Goal: Task Accomplishment & Management: Manage account settings

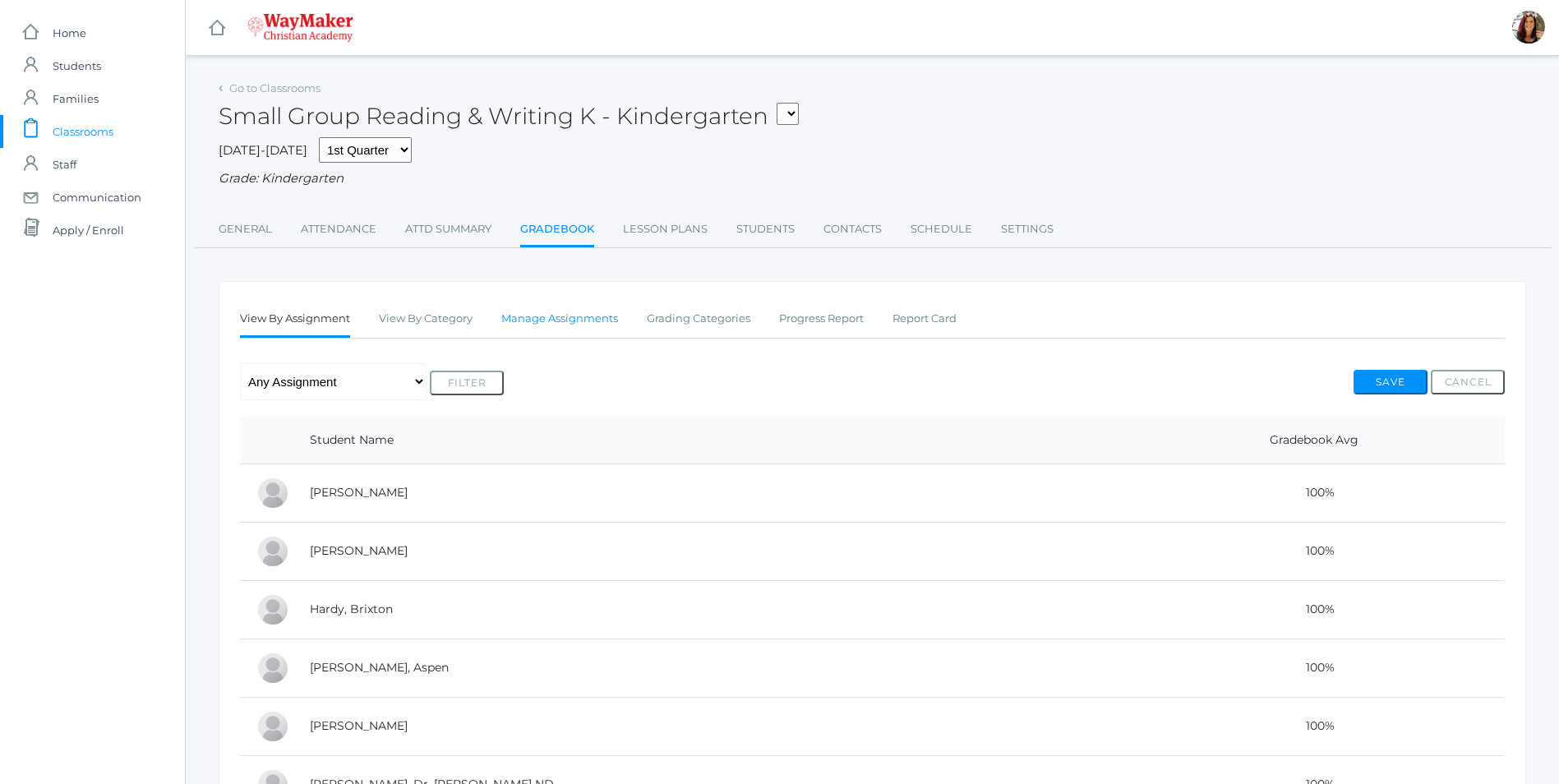
click at [559, 327] on link "Manage Assignments" at bounding box center [560, 319] width 117 height 33
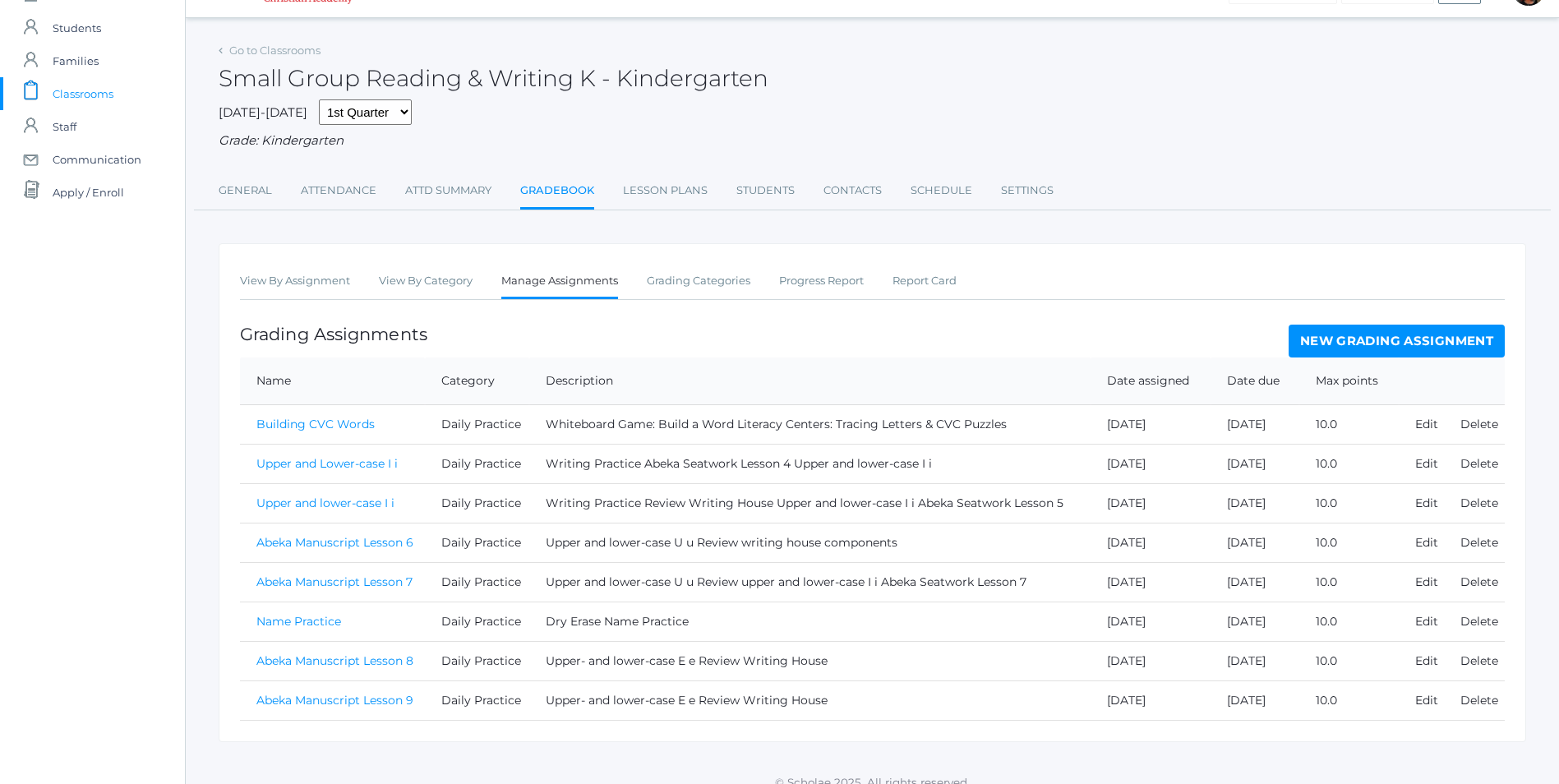
scroll to position [58, 0]
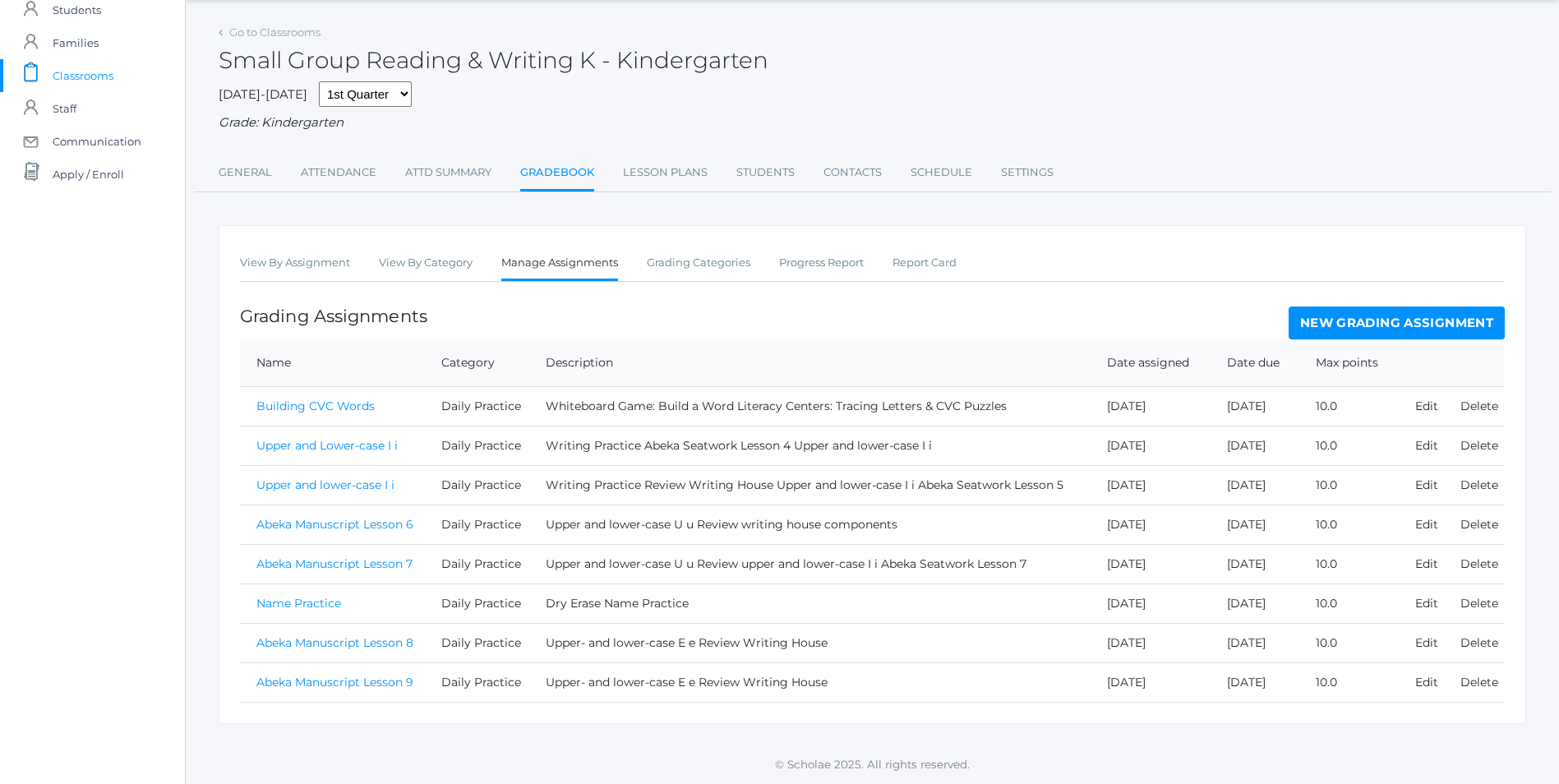
click at [1347, 328] on link "New Grading Assignment" at bounding box center [1396, 323] width 216 height 33
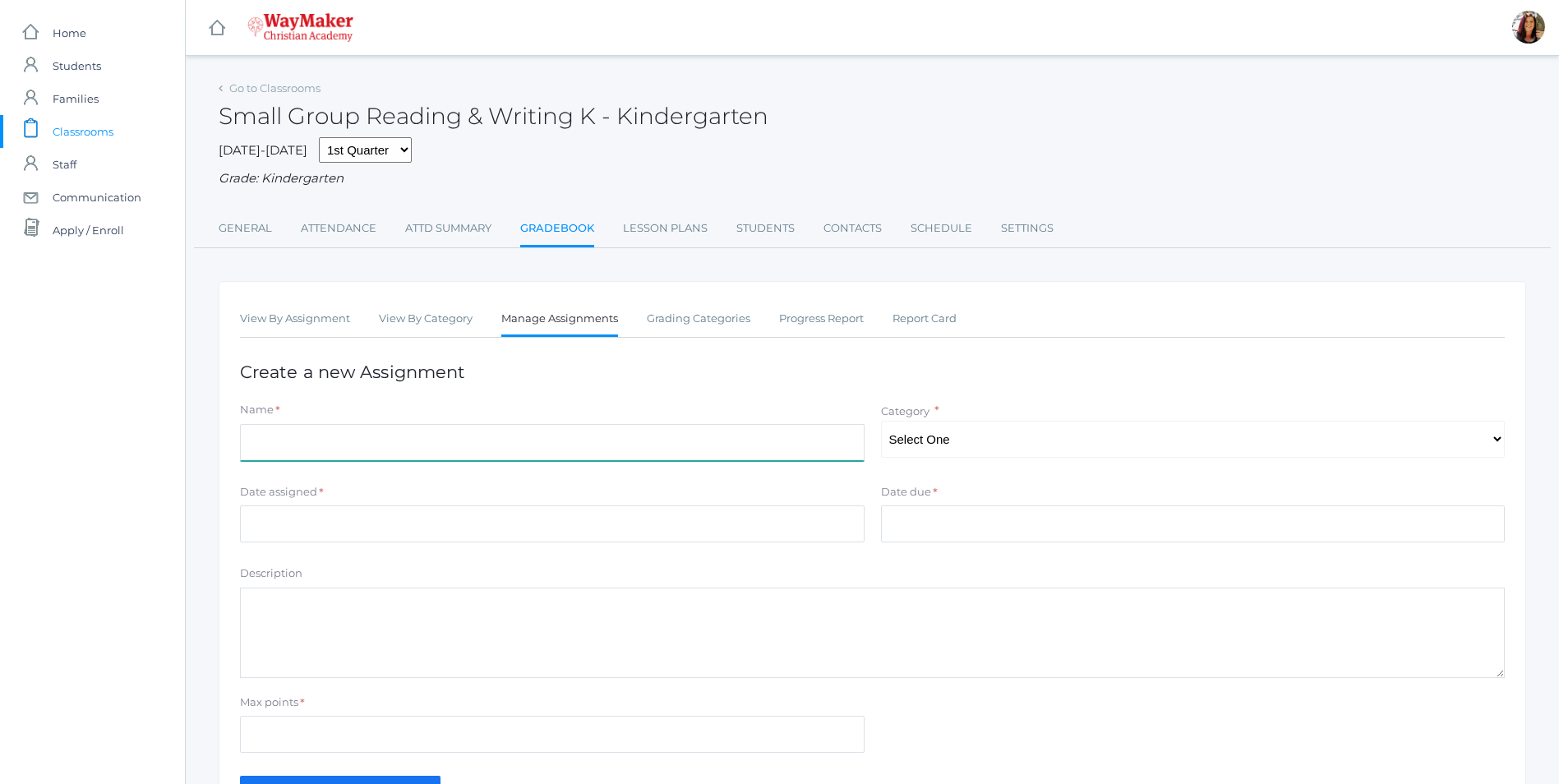
click at [318, 451] on input "Name" at bounding box center [552, 441] width 624 height 37
type input "Abeka Manuscript Lesson 10"
click at [1491, 453] on select "Select One Daily Practice Summative Assessment" at bounding box center [1193, 439] width 624 height 37
select select "1108"
click at [880, 422] on select "Select One Daily Practice Summative Assessment" at bounding box center [1193, 439] width 624 height 37
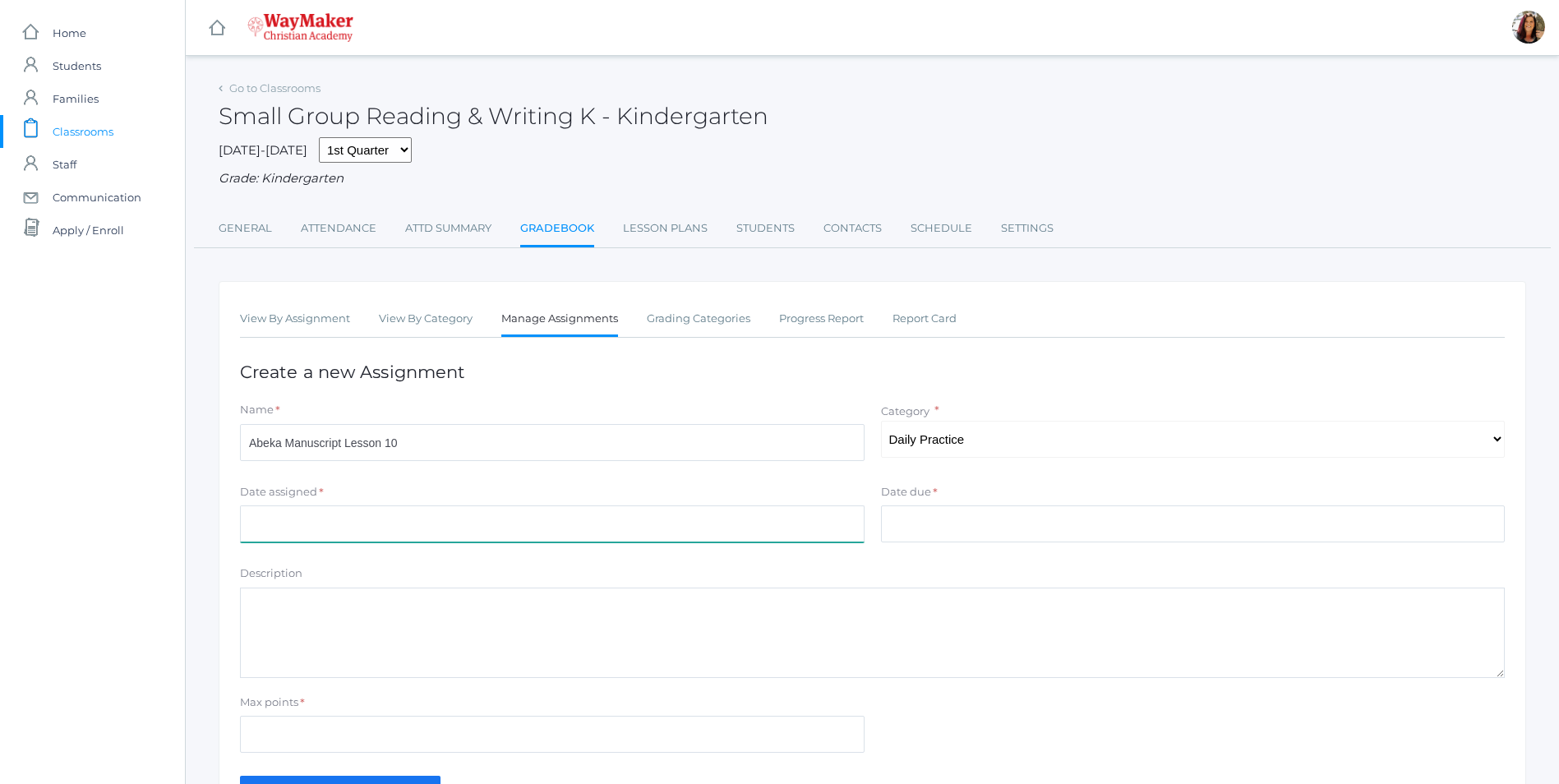
click at [252, 519] on input "Date assigned" at bounding box center [552, 523] width 624 height 37
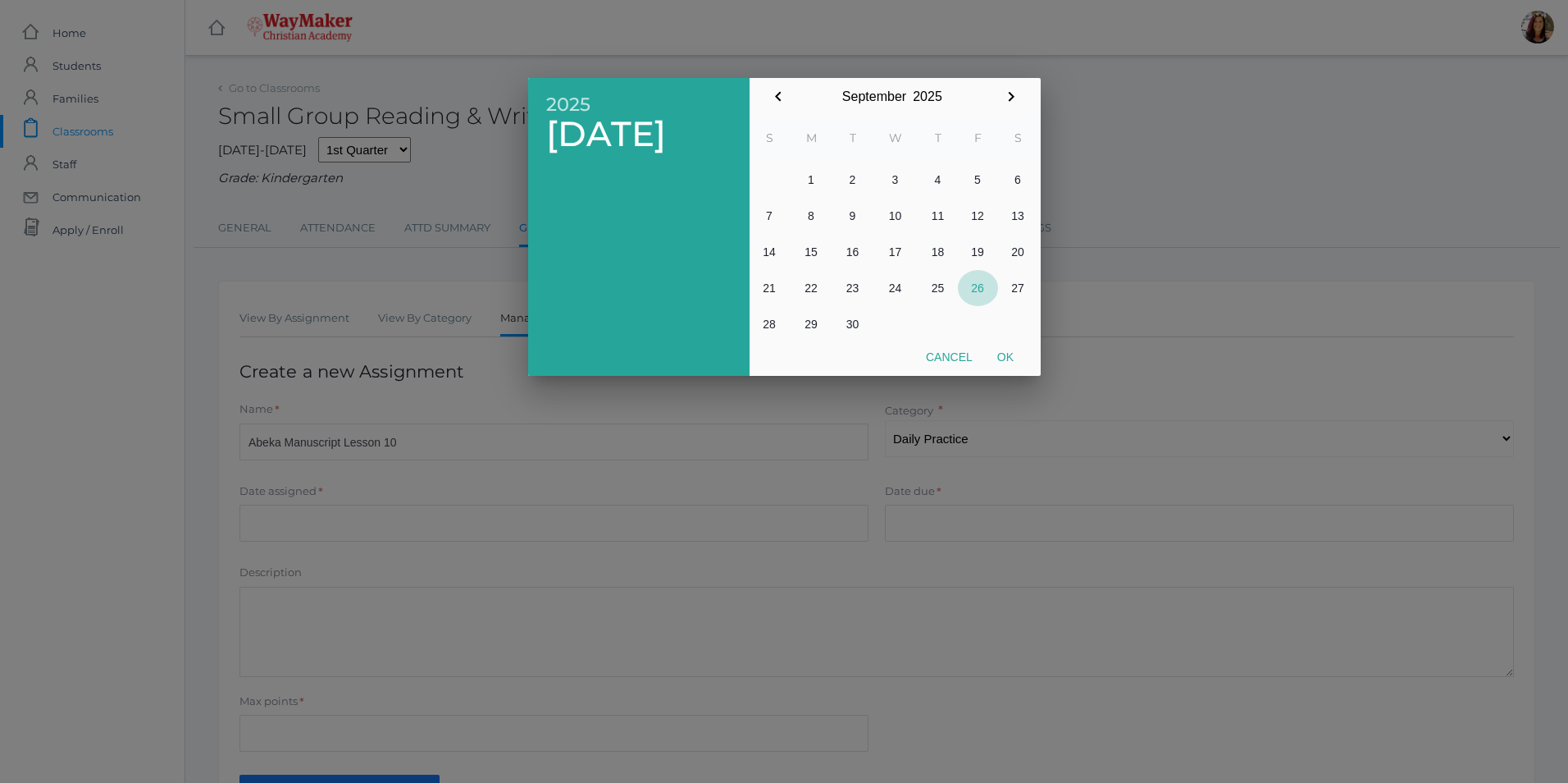
click at [970, 287] on button "26" at bounding box center [977, 288] width 40 height 36
click at [998, 363] on button "Ok" at bounding box center [1005, 356] width 41 height 29
type input "[DATE]"
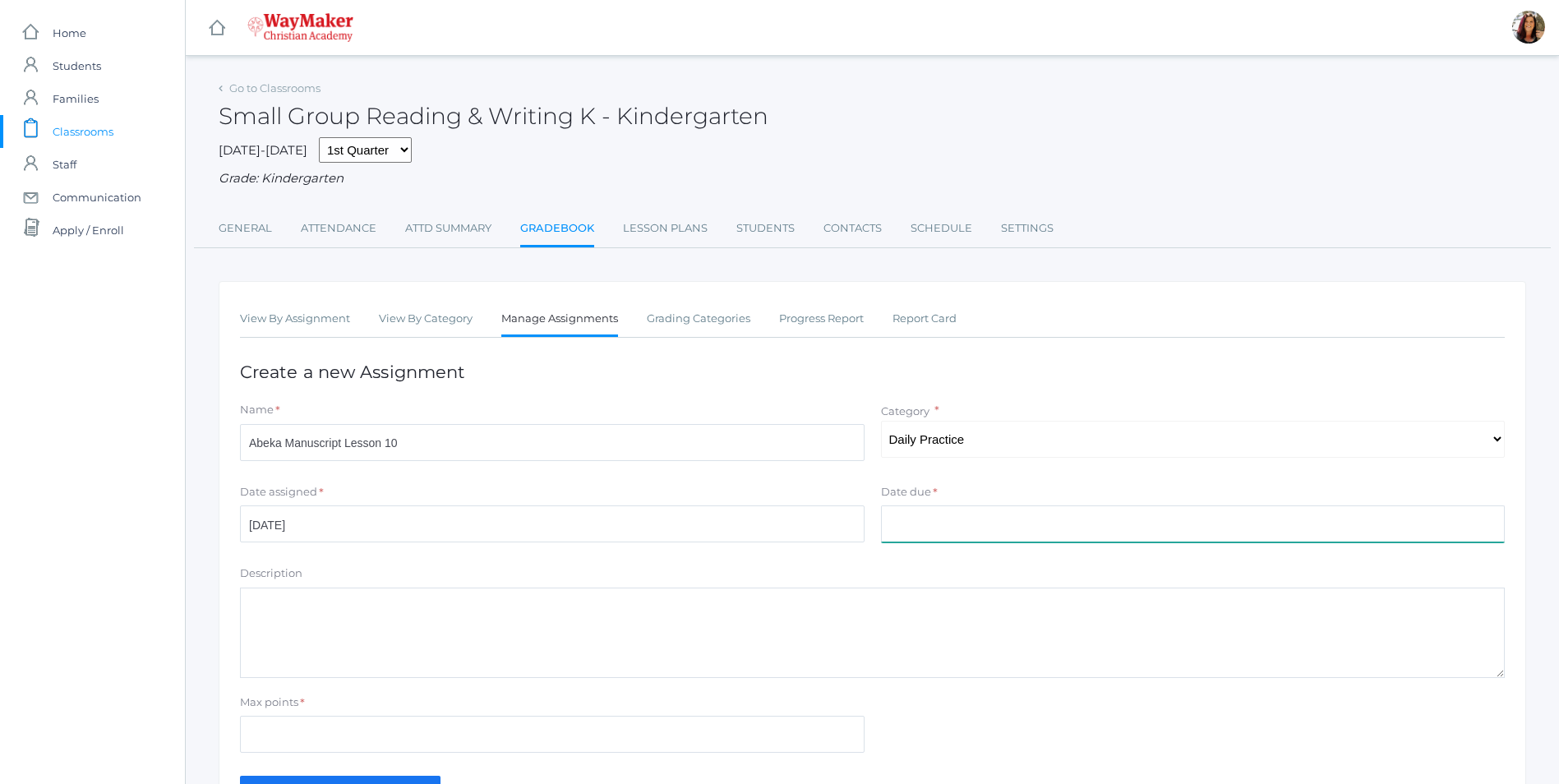
click at [904, 534] on input "Date due" at bounding box center [1193, 523] width 624 height 37
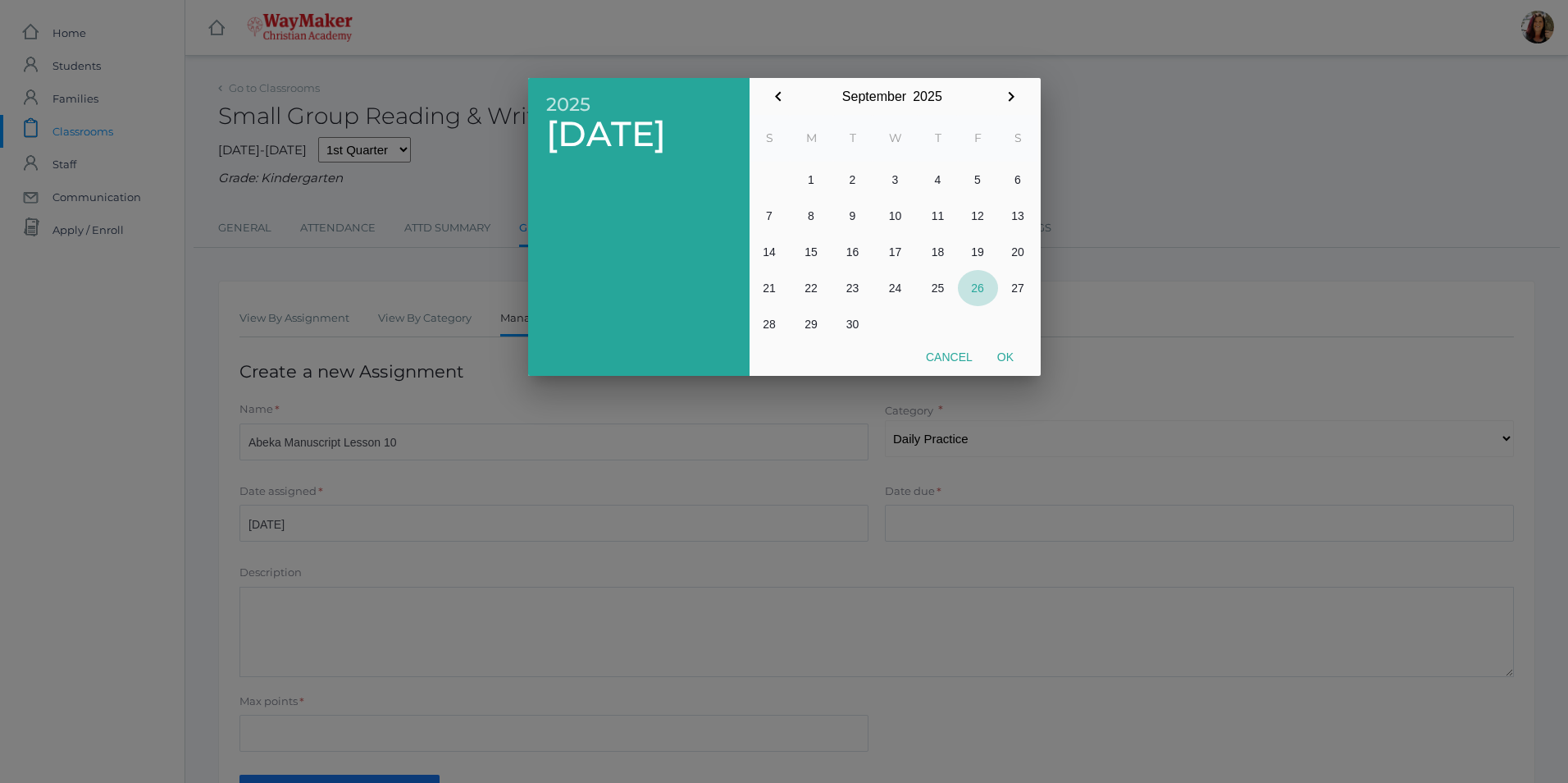
click at [980, 296] on button "26" at bounding box center [977, 288] width 40 height 36
click at [1016, 356] on button "Ok" at bounding box center [1005, 356] width 41 height 29
type input "[DATE]"
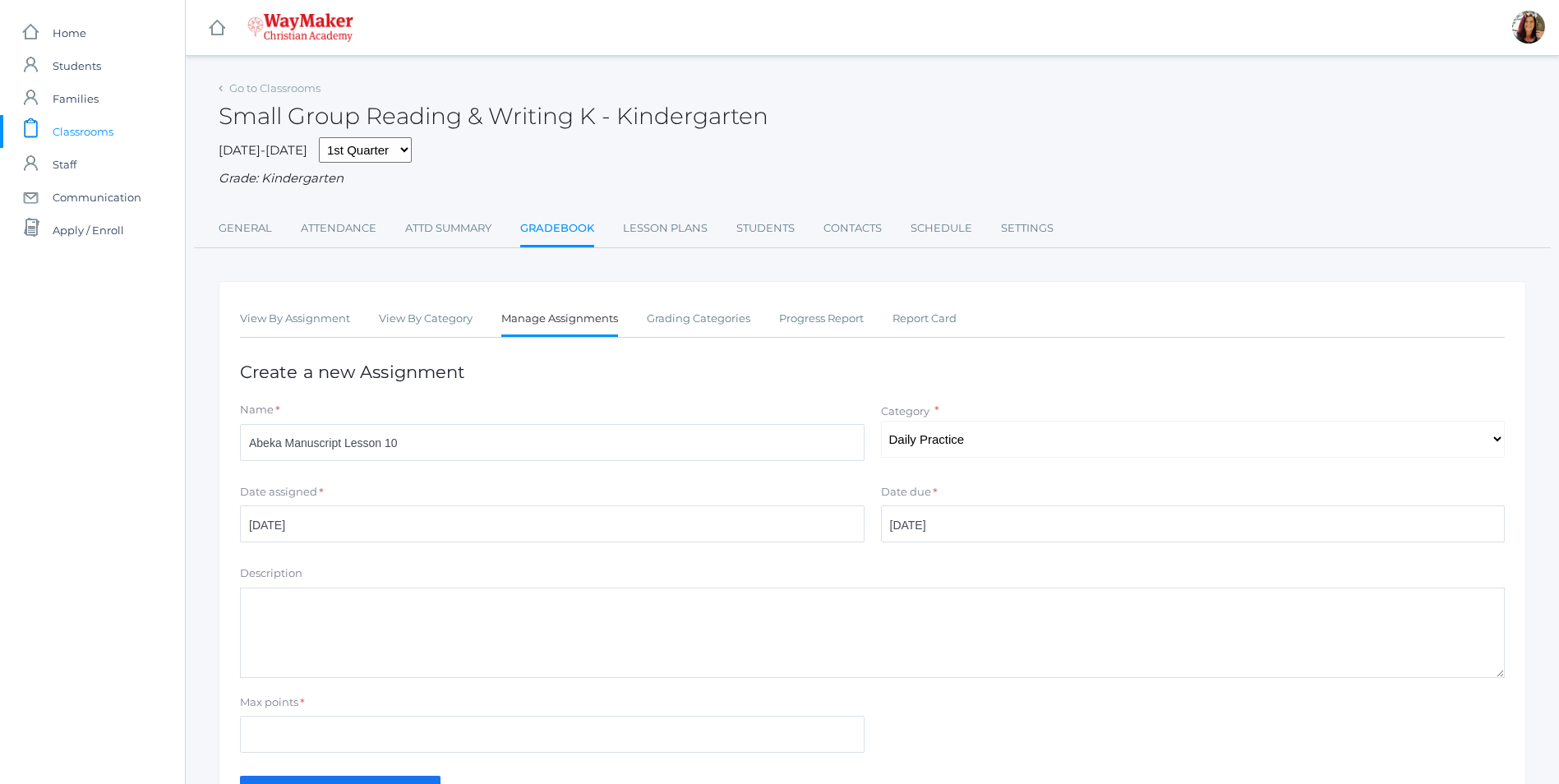
click at [424, 657] on textarea "Description" at bounding box center [872, 632] width 1265 height 90
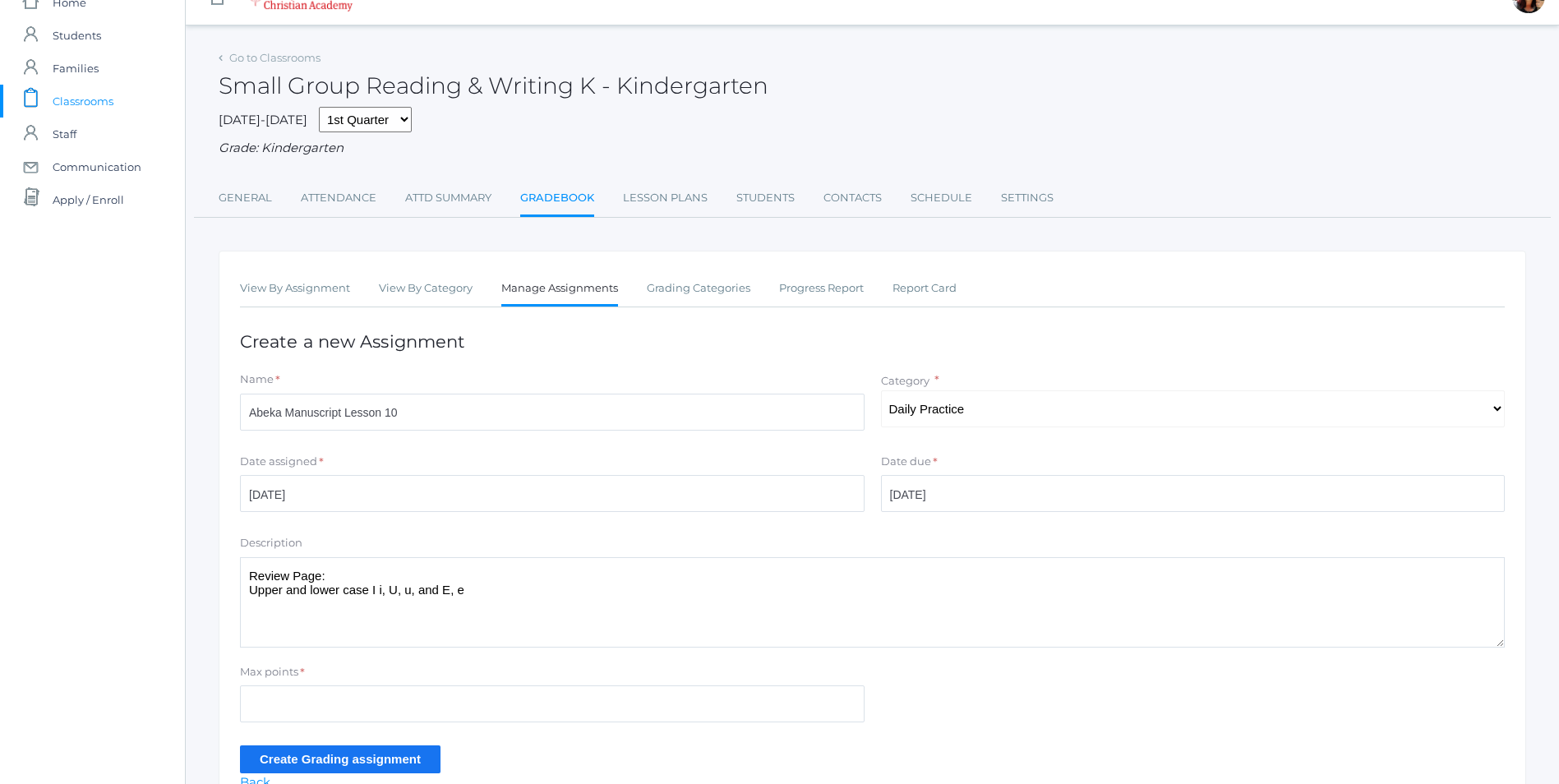
scroll to position [82, 0]
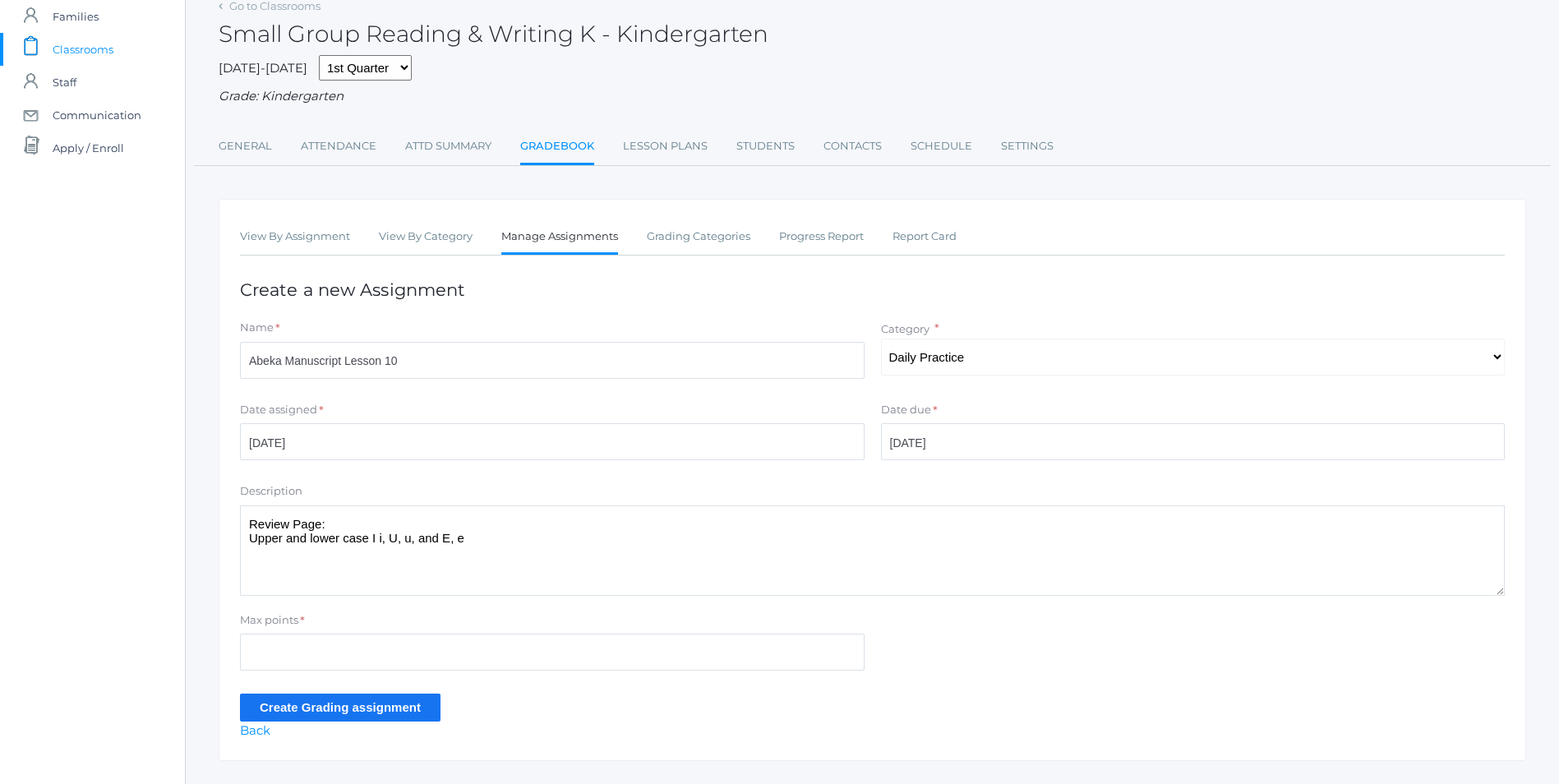
type textarea "Review Page: Upper and lower case I i, U, u, and E, e"
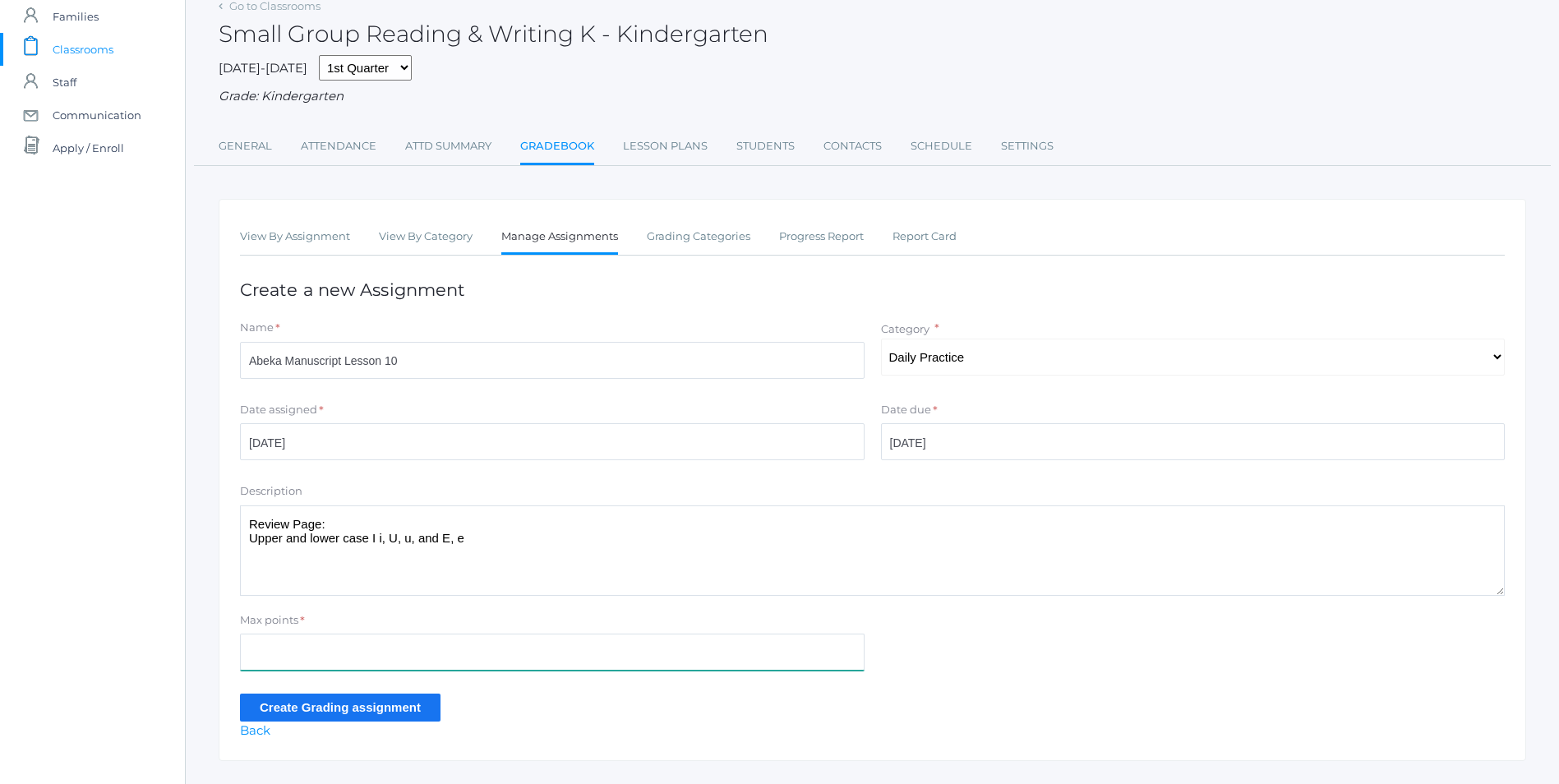
click at [311, 639] on input "Max points" at bounding box center [552, 652] width 624 height 37
type input "10"
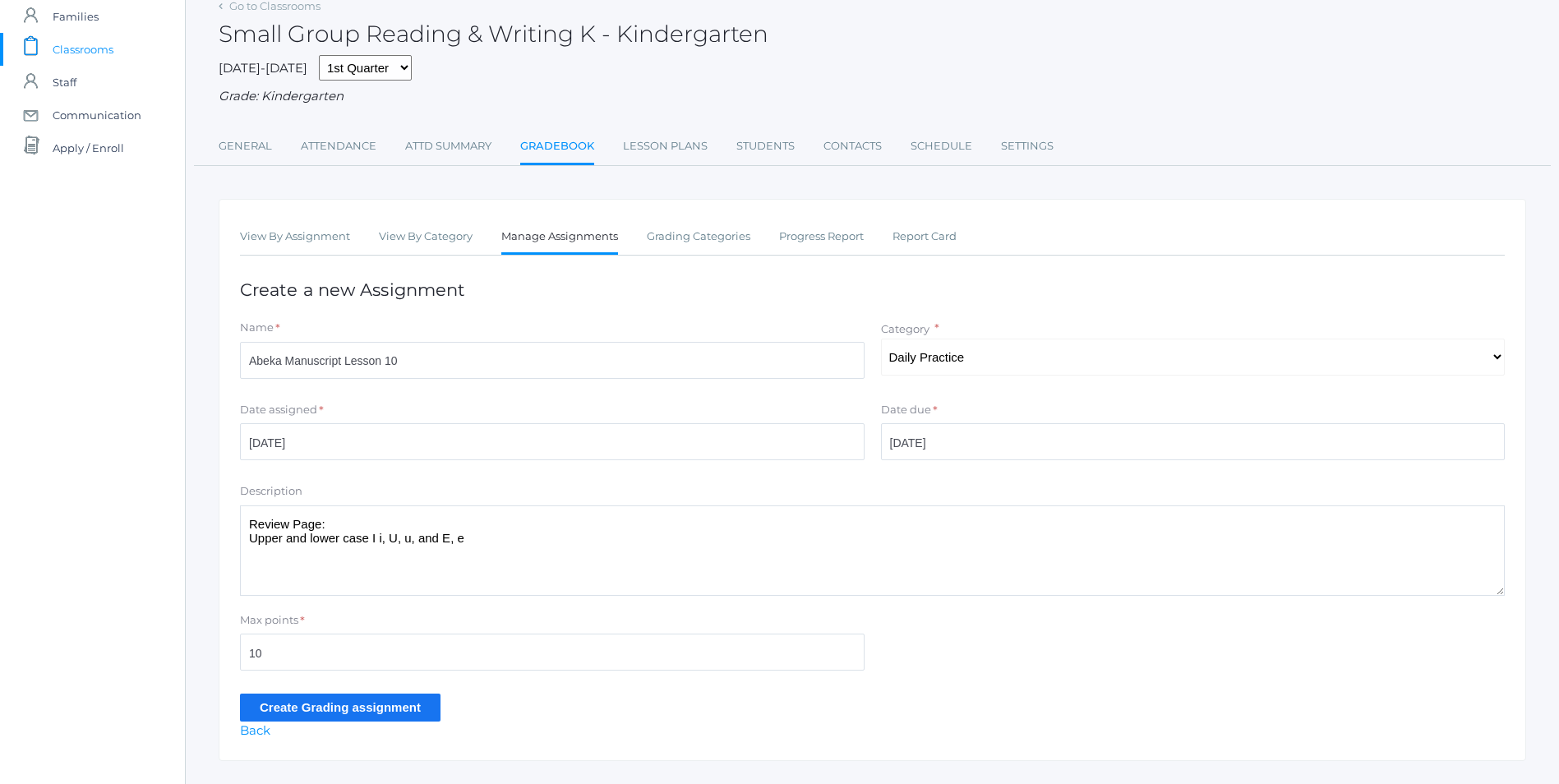
click at [306, 712] on input "Create Grading assignment" at bounding box center [340, 707] width 201 height 27
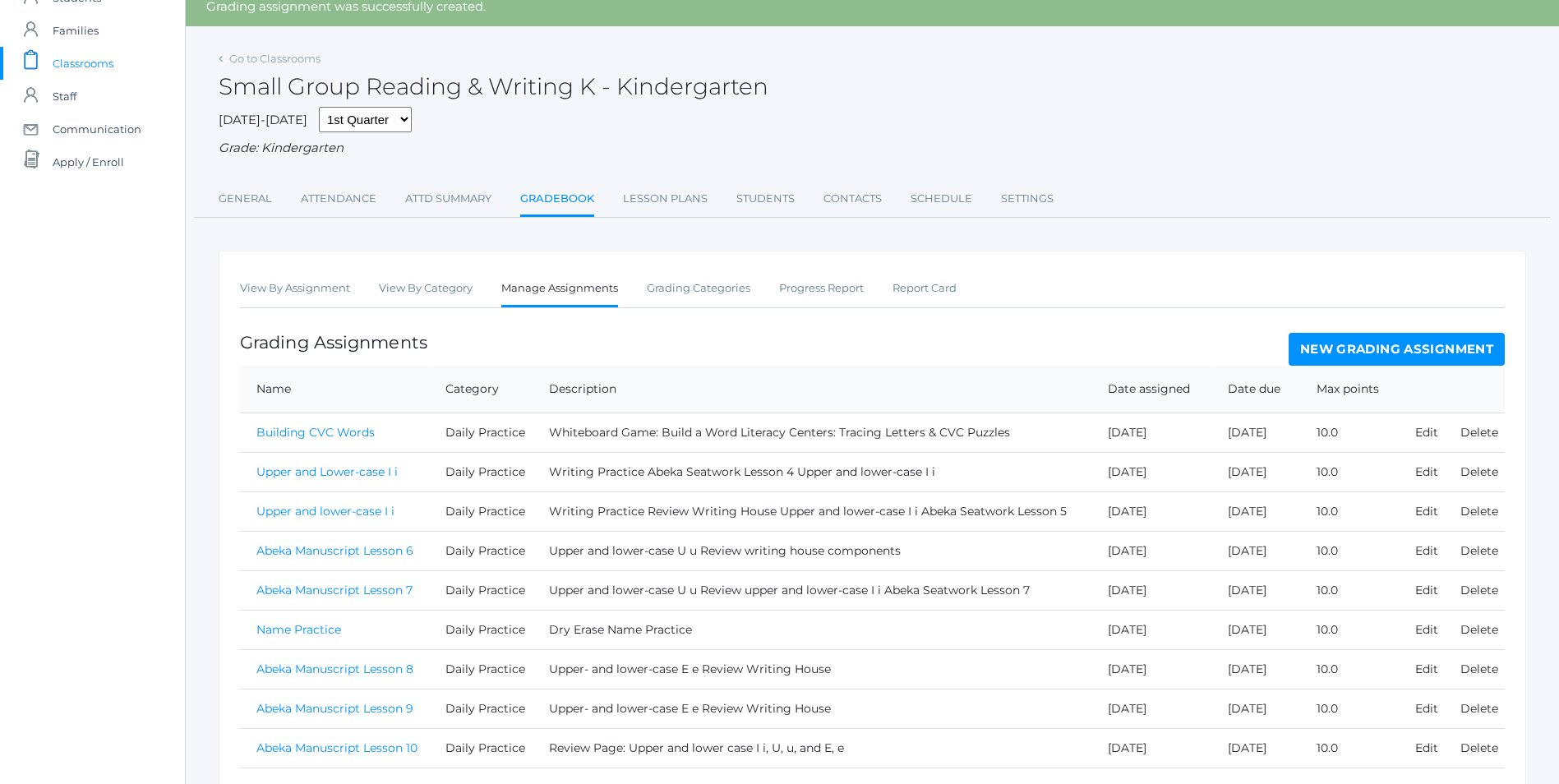
scroll to position [135, 0]
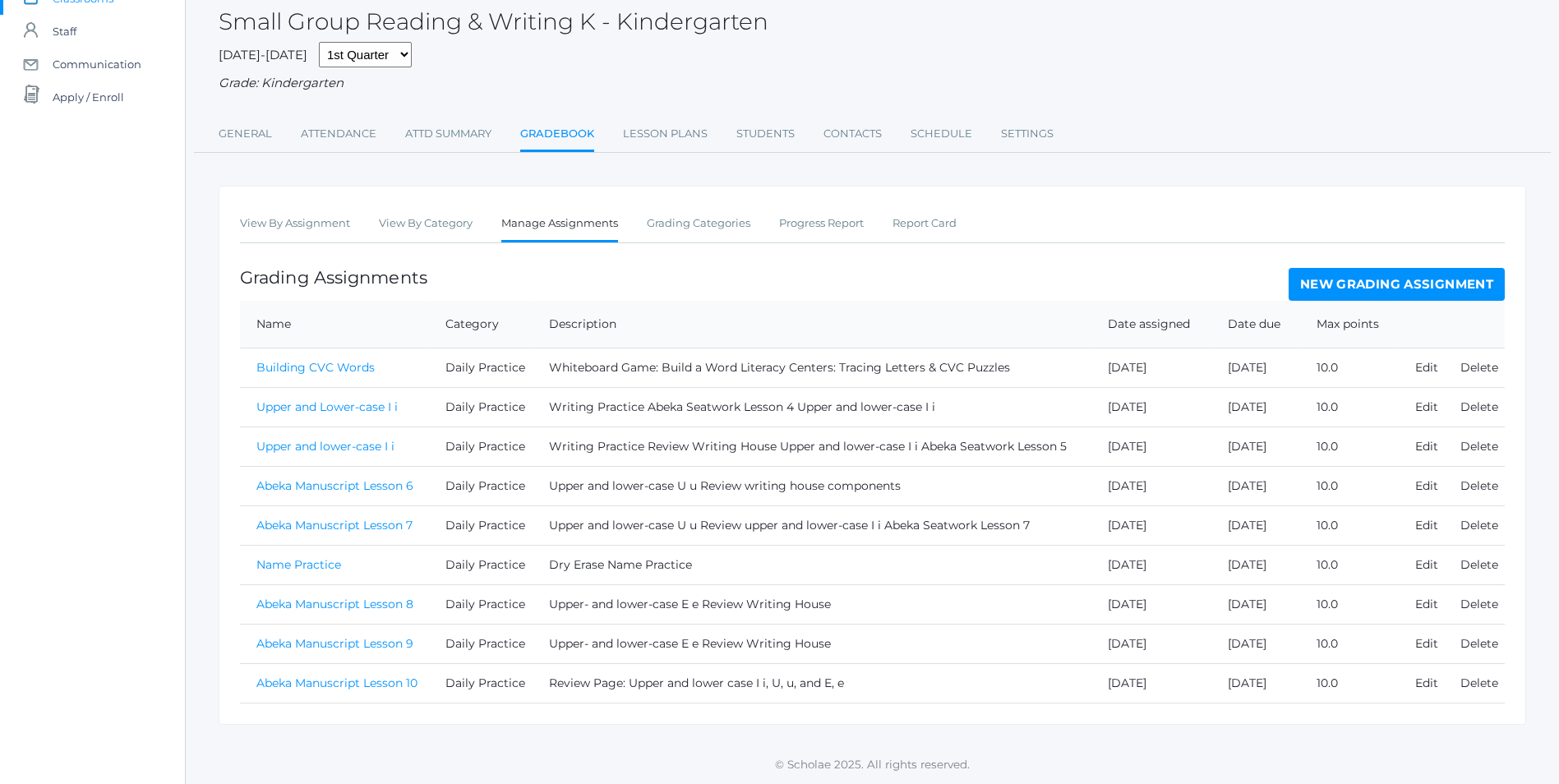
click at [382, 680] on link "Abeka Manuscript Lesson 10" at bounding box center [336, 683] width 161 height 15
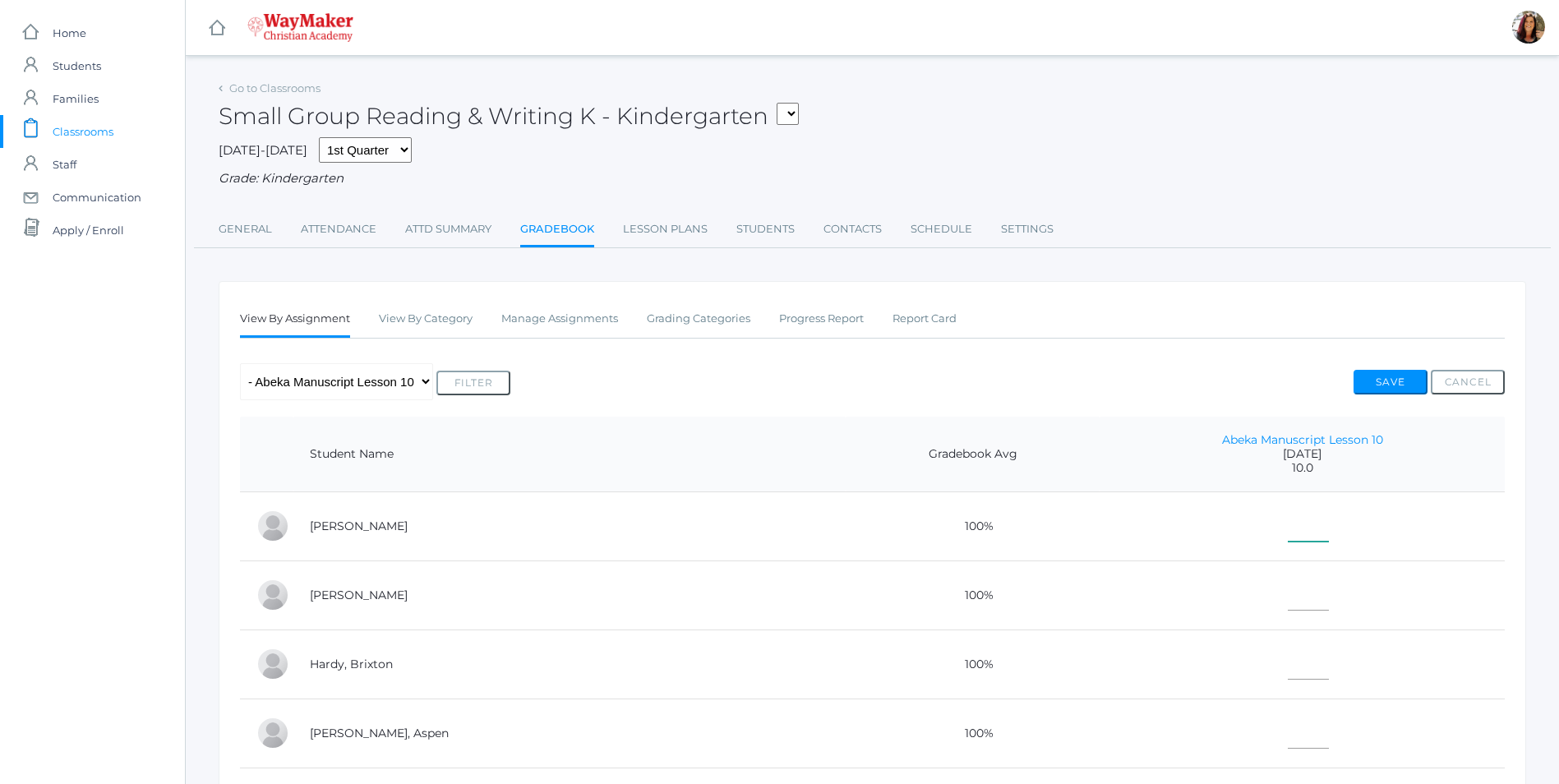
click at [1288, 532] on input"] "text" at bounding box center [1308, 522] width 41 height 37
type input"] "10"
click at [1288, 594] on input"] "text" at bounding box center [1308, 592] width 41 height 37
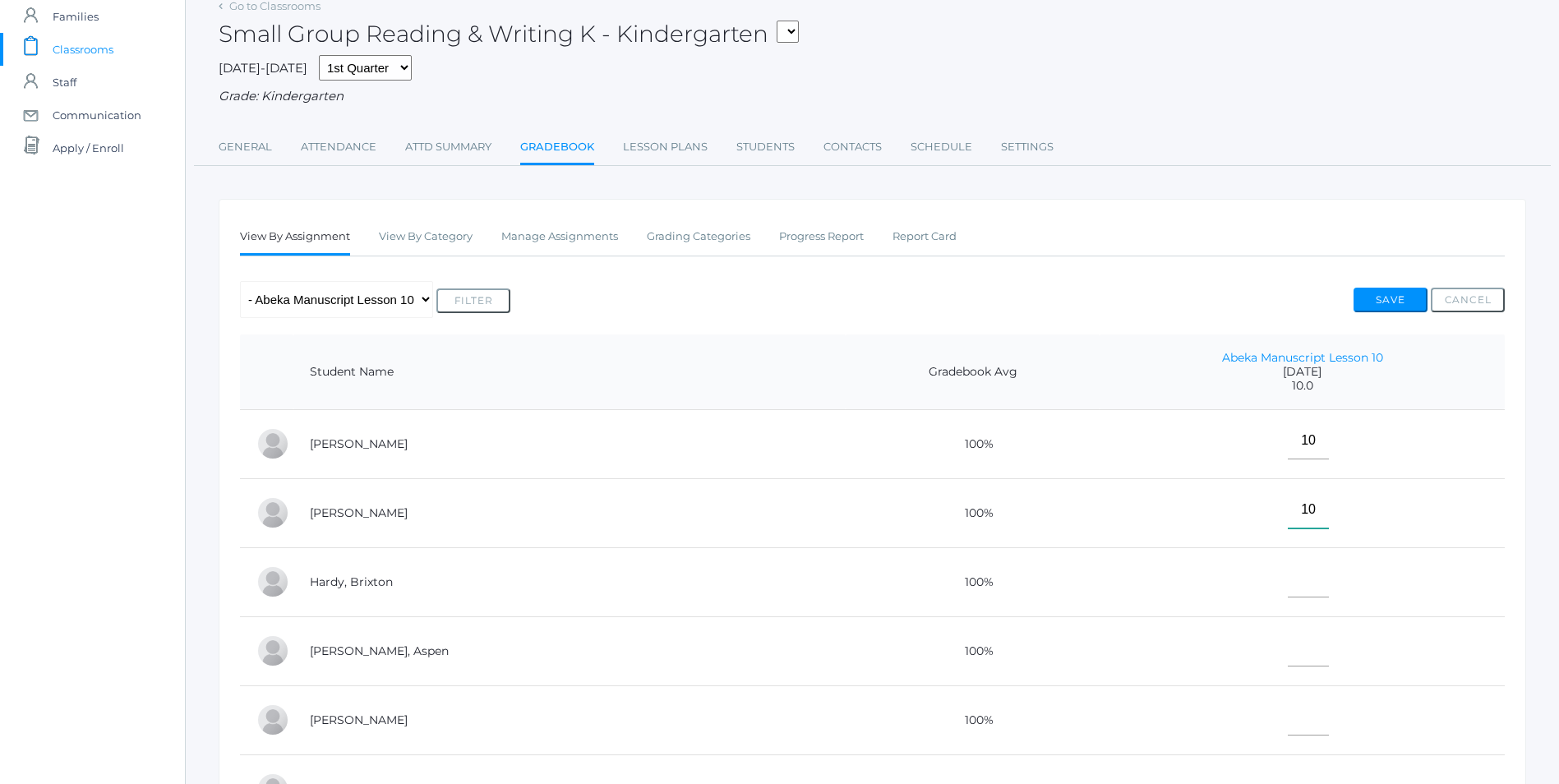
type input"] "10"
click at [1288, 598] on input"] "text" at bounding box center [1308, 578] width 41 height 37
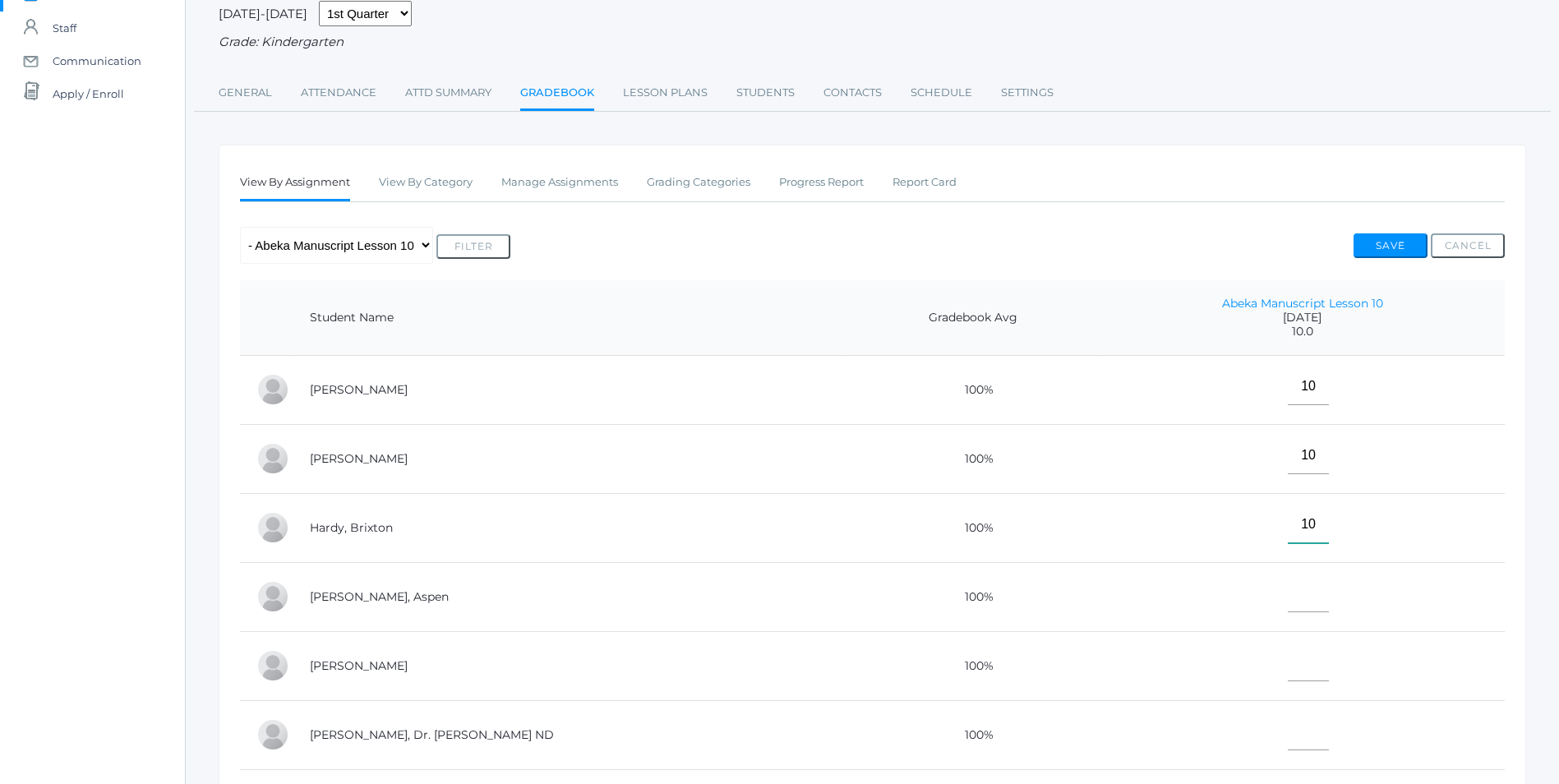
scroll to position [165, 0]
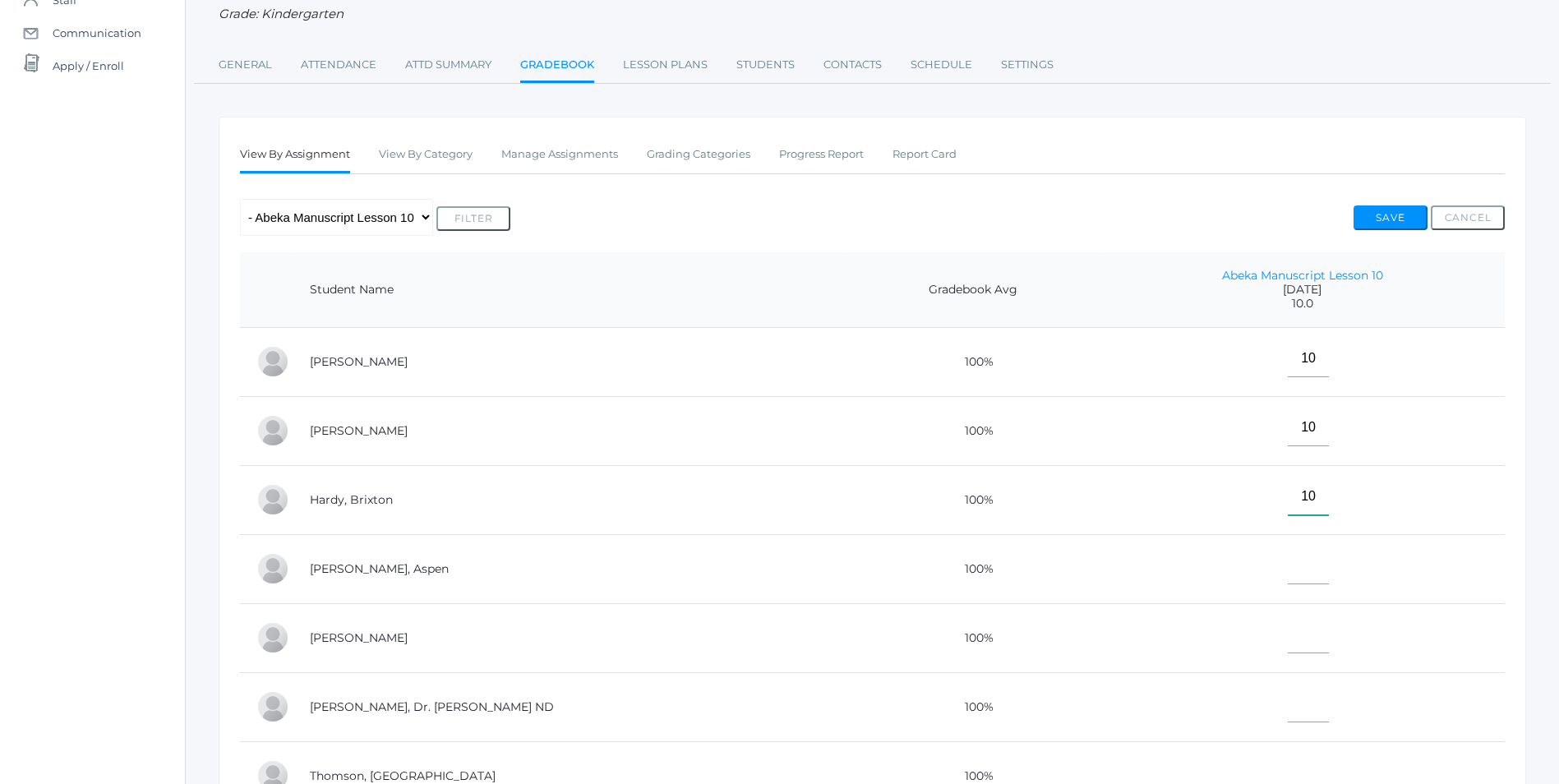
type input"] "10"
click at [1288, 567] on input"] "text" at bounding box center [1308, 565] width 41 height 37
type input"] "10"
click at [1288, 631] on input"] "text" at bounding box center [1308, 634] width 41 height 37
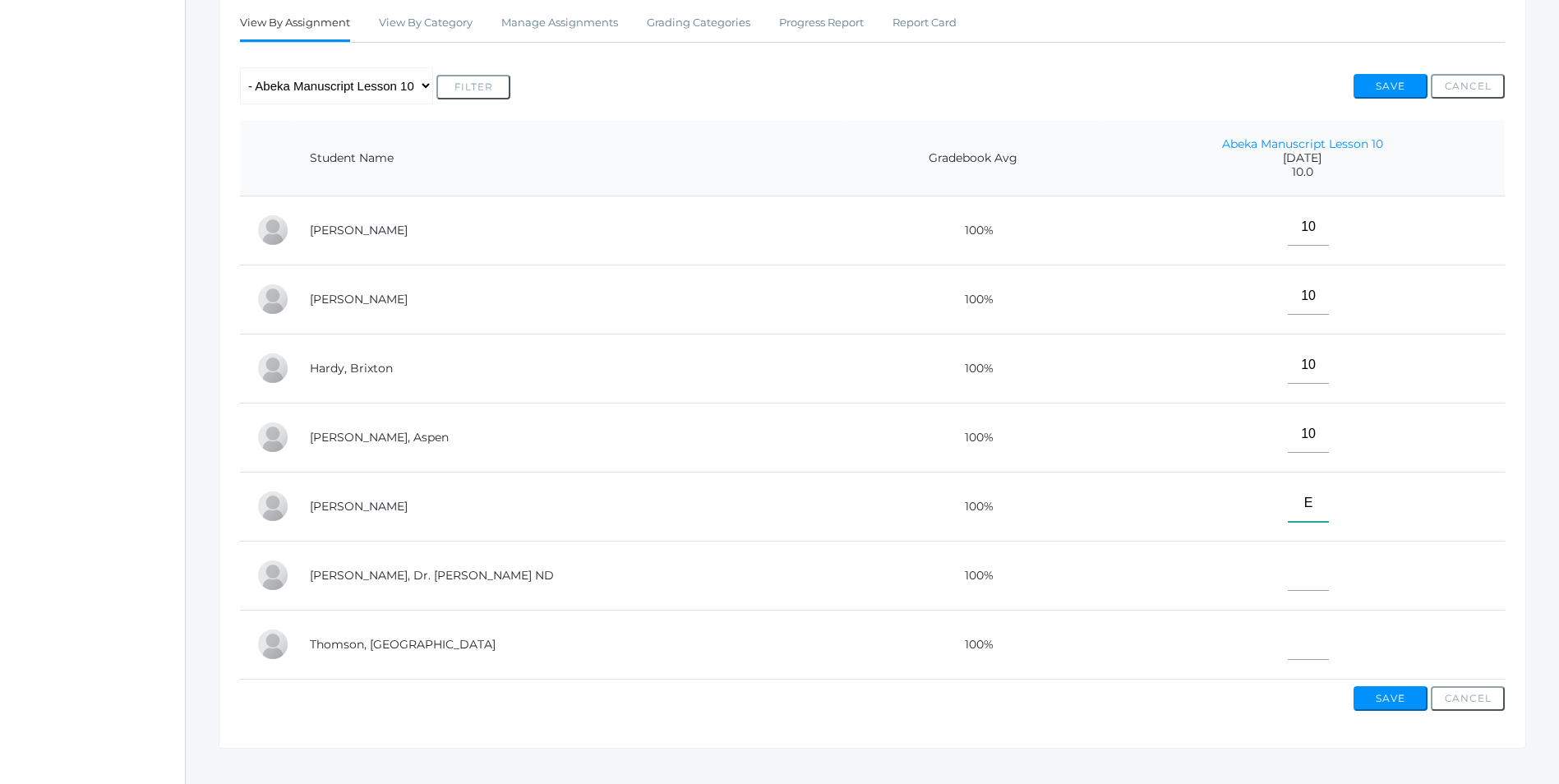
scroll to position [328, 0]
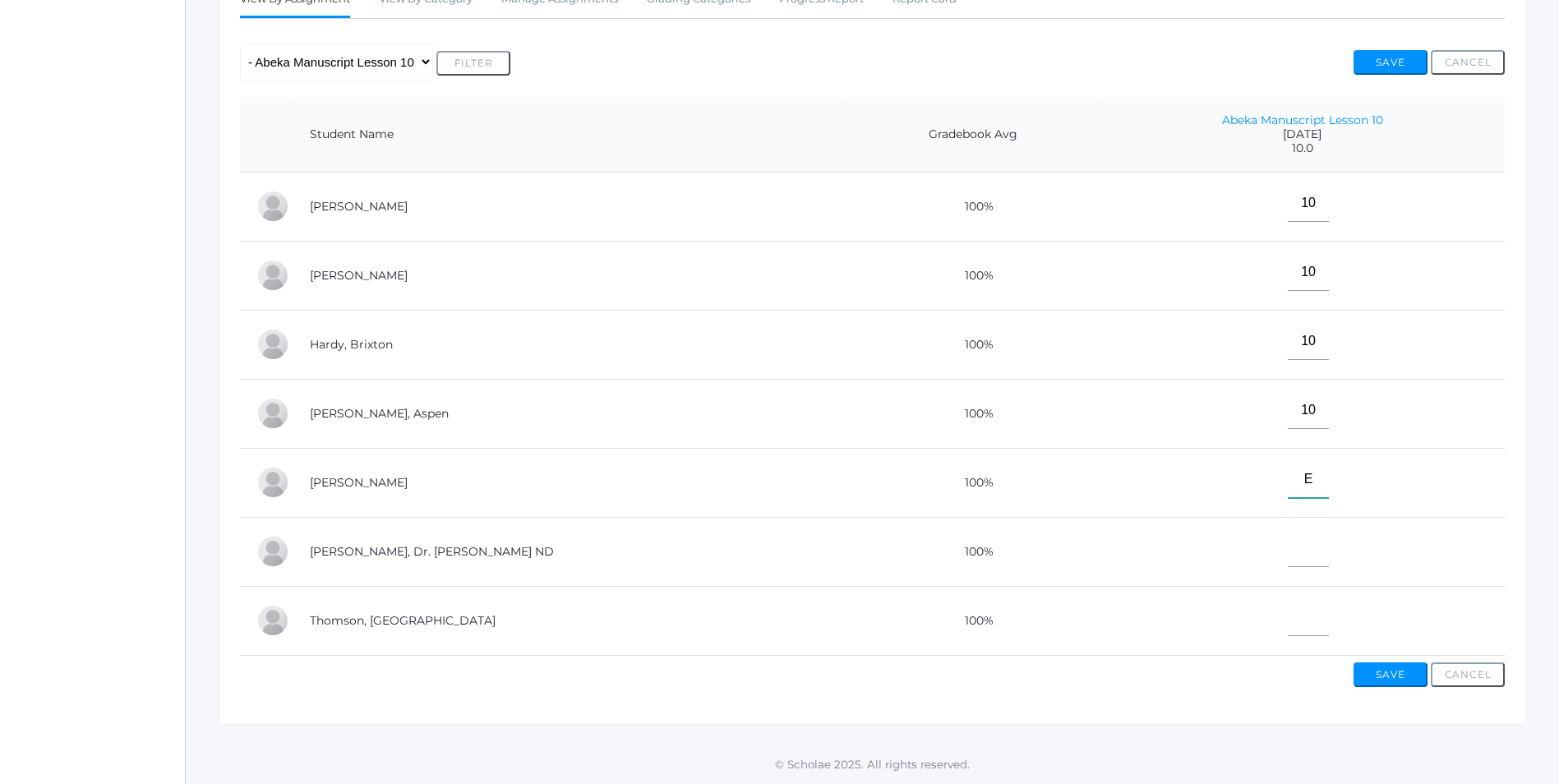
type input"] "E"
click at [1288, 547] on input"] "text" at bounding box center [1308, 548] width 41 height 37
type input"] "E"
click at [1295, 612] on input"] "text" at bounding box center [1308, 617] width 41 height 37
type input"] "10"
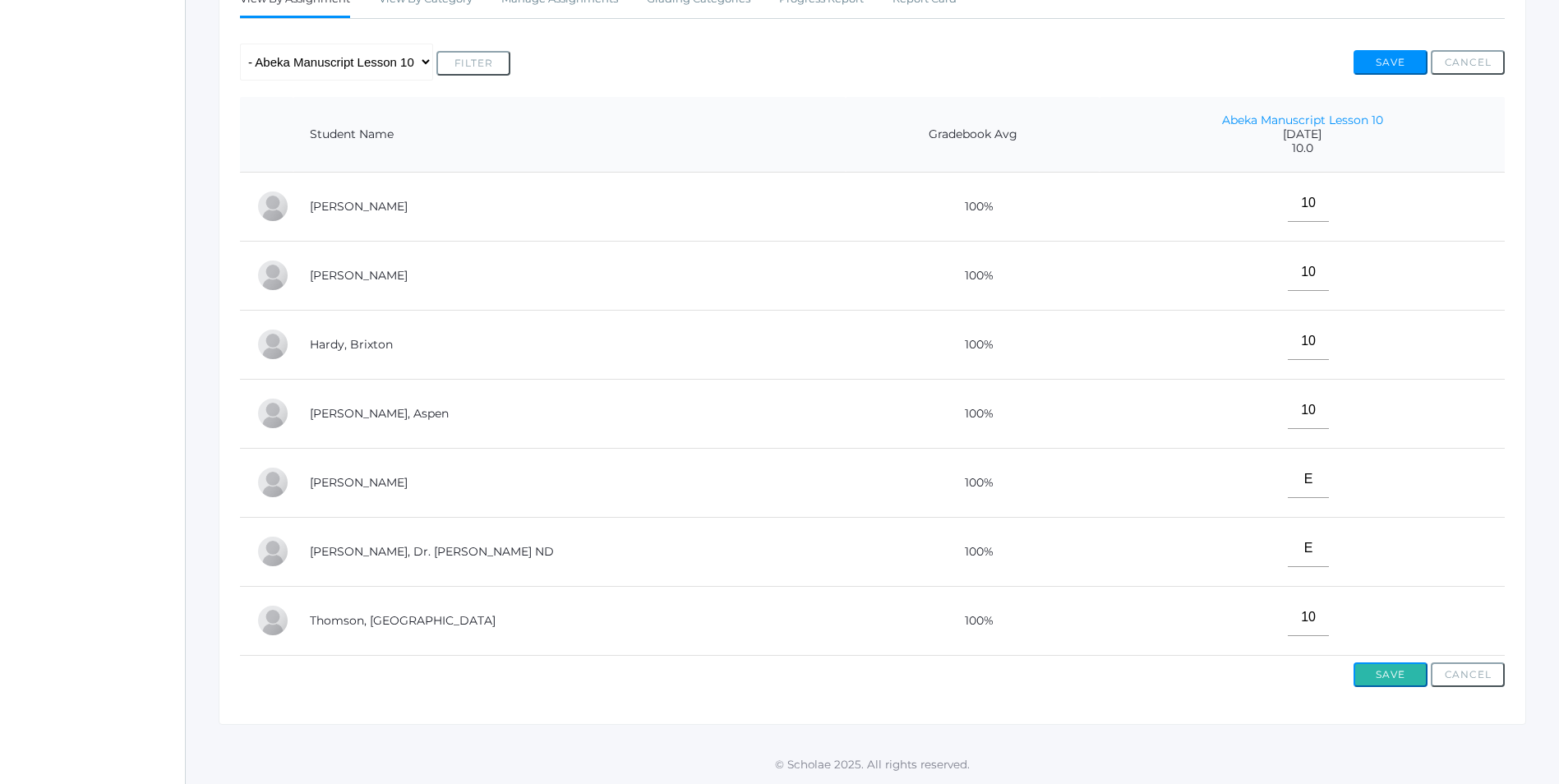
click at [1396, 674] on button "Save" at bounding box center [1391, 675] width 74 height 25
